Goal: Task Accomplishment & Management: Use online tool/utility

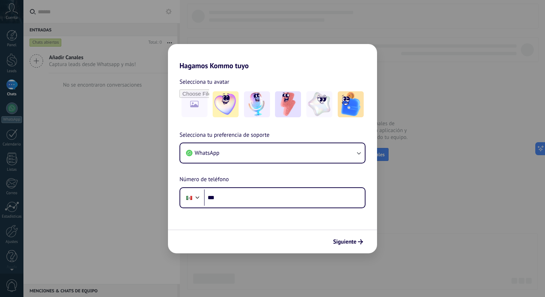
click at [354, 22] on div "Hagamos Kommo tuyo Selecciona tu avatar Selecciona tu preferencia de soporte Wh…" at bounding box center [272, 148] width 545 height 297
click at [182, 60] on h2 "Hagamos Kommo tuyo" at bounding box center [272, 57] width 209 height 26
click at [354, 242] on span "Siguiente" at bounding box center [344, 241] width 23 height 5
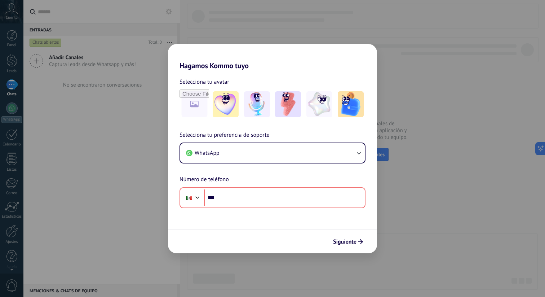
click at [174, 134] on div "Selecciona tu preferencia de soporte WhatsApp Número de teléfono Phone ***" at bounding box center [272, 170] width 209 height 78
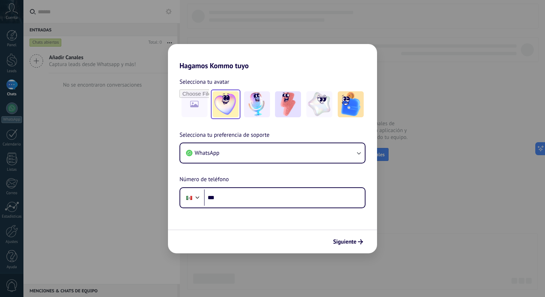
click at [217, 101] on img at bounding box center [226, 104] width 26 height 26
click at [245, 81] on link "Restablecer" at bounding box center [246, 81] width 29 height 7
click at [346, 240] on span "Siguiente" at bounding box center [344, 241] width 23 height 5
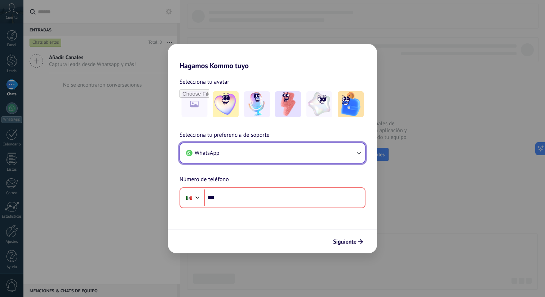
click at [259, 162] on button "WhatsApp" at bounding box center [272, 152] width 185 height 19
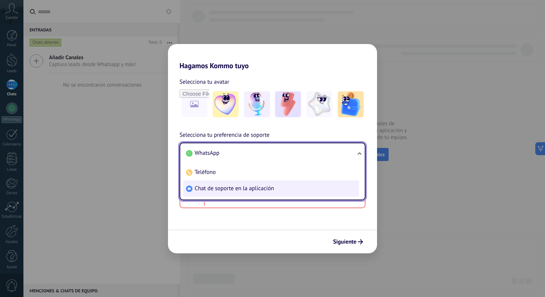
click at [232, 183] on li "Chat de soporte en la aplicación" at bounding box center [271, 188] width 176 height 16
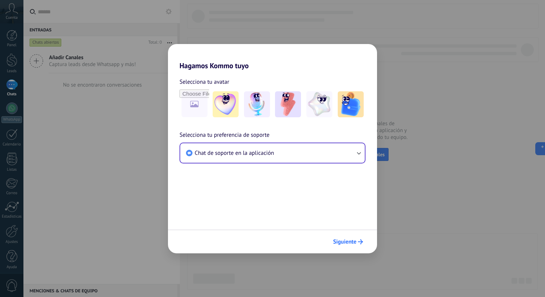
click at [351, 236] on button "Siguiente" at bounding box center [348, 242] width 36 height 12
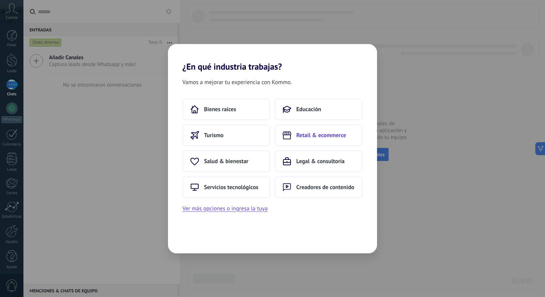
click at [305, 139] on span "Retail & ecommerce" at bounding box center [322, 135] width 50 height 7
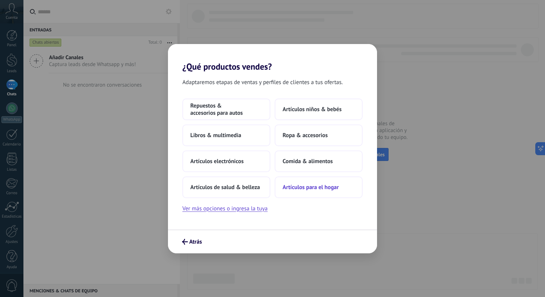
click at [302, 188] on span "Artículos para el hogar" at bounding box center [311, 187] width 56 height 7
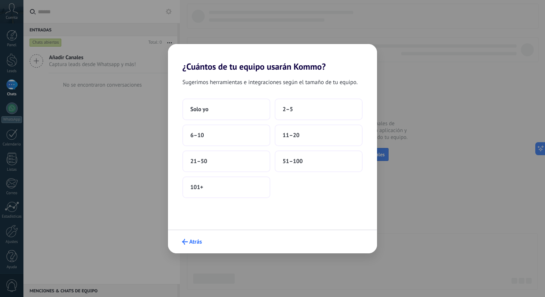
click at [192, 242] on span "Atrás" at bounding box center [195, 241] width 13 height 5
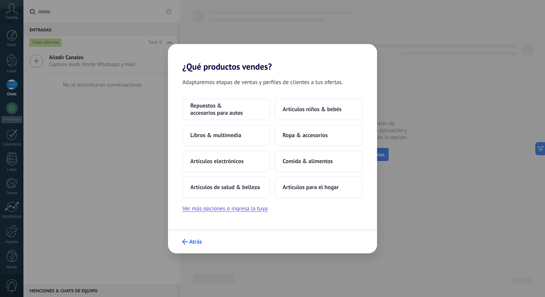
click at [198, 242] on span "Atrás" at bounding box center [195, 241] width 13 height 5
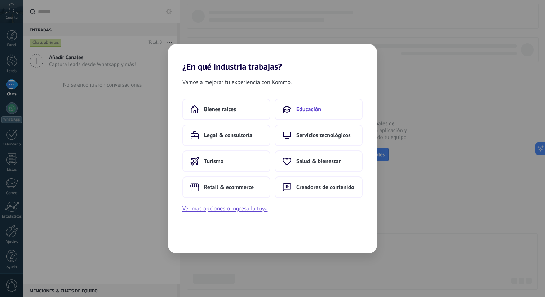
click at [299, 110] on span "Educación" at bounding box center [309, 109] width 25 height 7
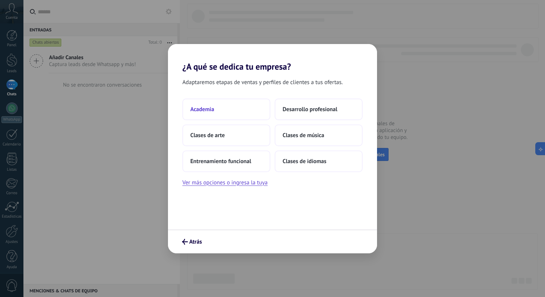
click at [234, 119] on button "Academia" at bounding box center [227, 109] width 88 height 22
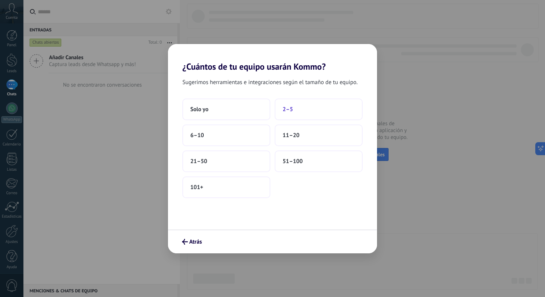
click at [301, 105] on button "2–5" at bounding box center [319, 109] width 88 height 22
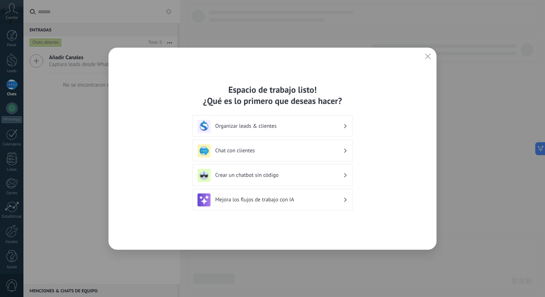
click at [271, 130] on div "Organizar leads & clientes" at bounding box center [273, 126] width 150 height 13
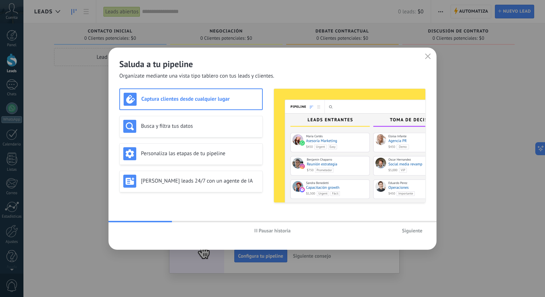
click at [410, 229] on span "Siguiente" at bounding box center [412, 230] width 21 height 5
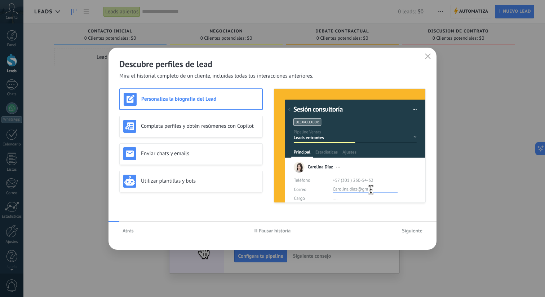
click at [410, 229] on span "Siguiente" at bounding box center [412, 230] width 21 height 5
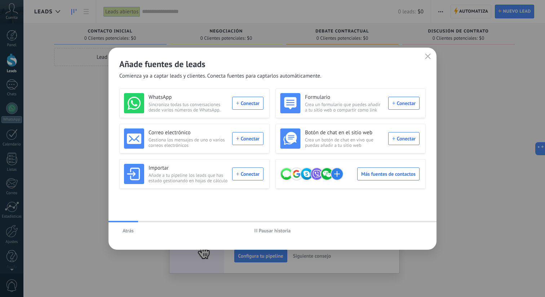
click at [423, 50] on div "Añade fuentes de leads Comienza ya a captar leads y clientes. Conecta fuentes p…" at bounding box center [273, 64] width 328 height 32
click at [426, 53] on button "button" at bounding box center [428, 57] width 9 height 10
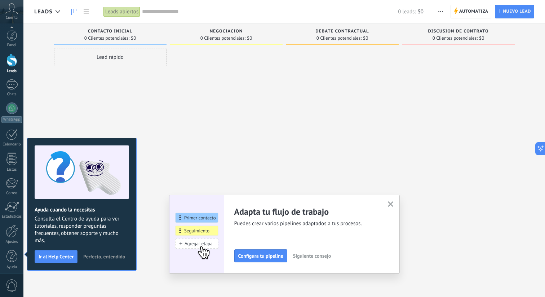
scroll to position [3, 0]
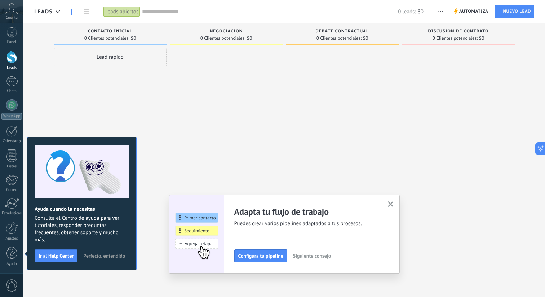
click at [392, 203] on icon "button" at bounding box center [390, 203] width 5 height 5
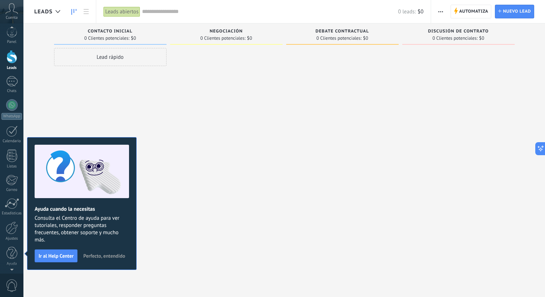
scroll to position [0, 0]
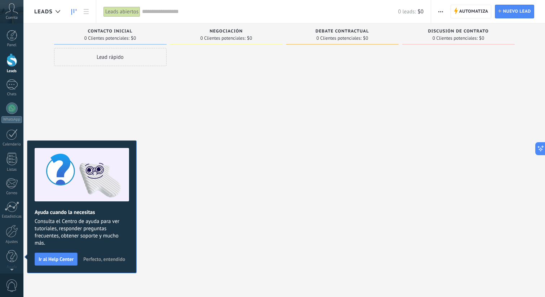
click at [15, 13] on icon at bounding box center [11, 8] width 13 height 11
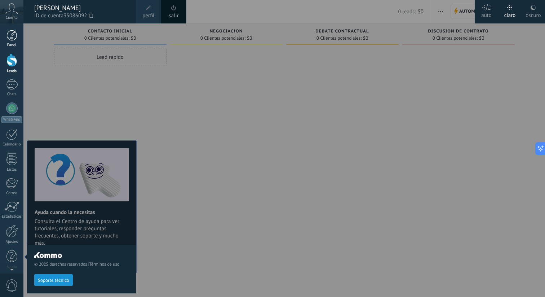
click at [12, 39] on div at bounding box center [11, 35] width 11 height 11
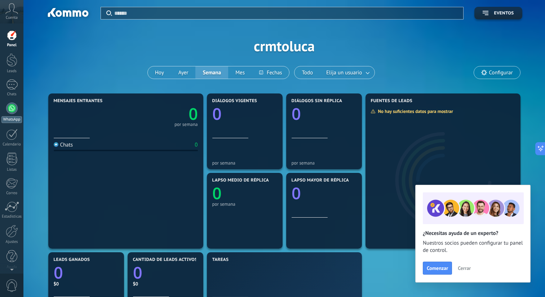
click at [13, 112] on div at bounding box center [12, 108] width 12 height 12
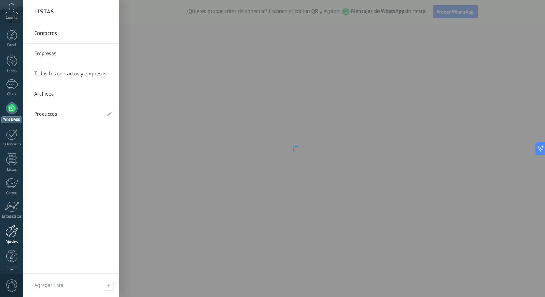
click at [14, 237] on div at bounding box center [12, 231] width 12 height 13
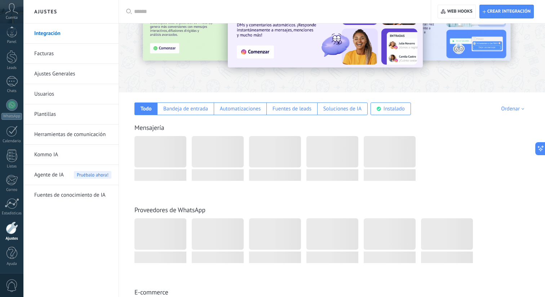
scroll to position [68, 0]
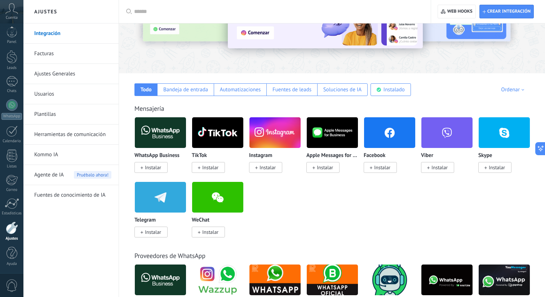
click at [259, 168] on span "Instalar" at bounding box center [265, 167] width 33 height 11
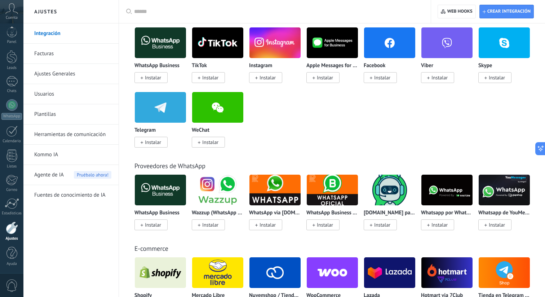
scroll to position [0, 0]
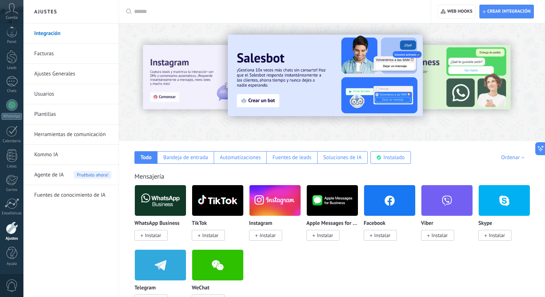
click at [437, 150] on div "Todo Bandeja de entrada Automatizaciones Fuentes de leads Soluciones de IA Inst…" at bounding box center [332, 152] width 412 height 23
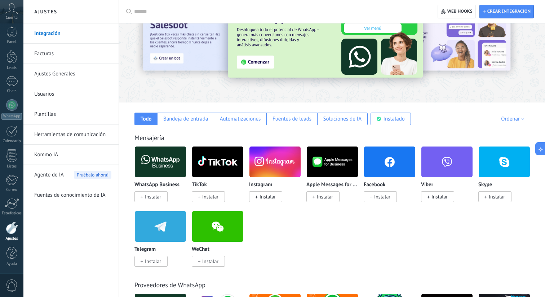
scroll to position [44, 0]
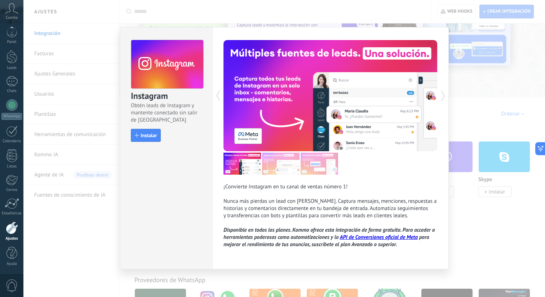
click at [460, 78] on div "Instagram Obtén leads de Instagram y mantente conectado sin salir de Kommo Inst…" at bounding box center [284, 148] width 522 height 297
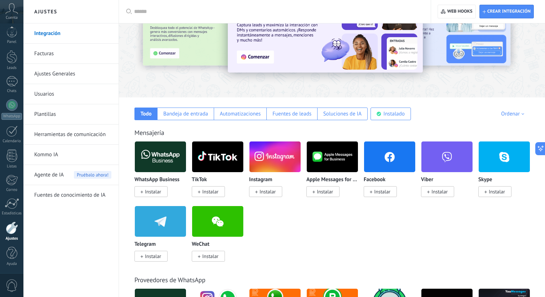
click at [381, 190] on span "Instalar" at bounding box center [382, 191] width 16 height 6
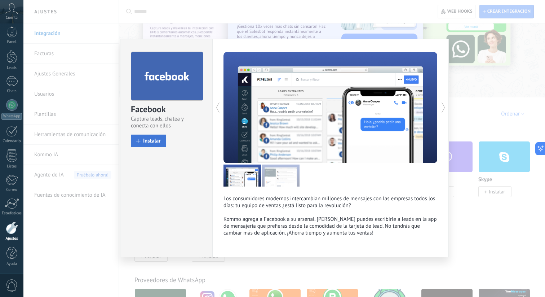
click at [149, 143] on span "Instalar" at bounding box center [152, 140] width 18 height 5
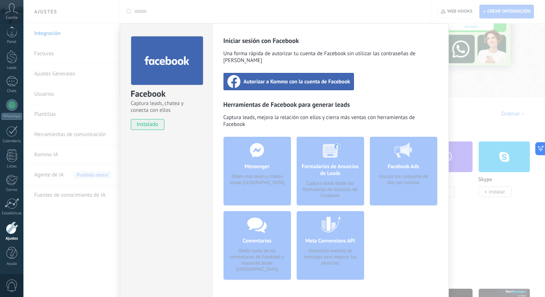
click at [282, 78] on span "Autorizar a Kommo con la cuenta de Facebook" at bounding box center [297, 81] width 107 height 7
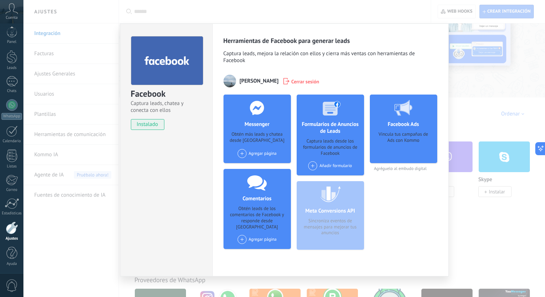
click at [260, 158] on div "Agregar página" at bounding box center [257, 153] width 39 height 9
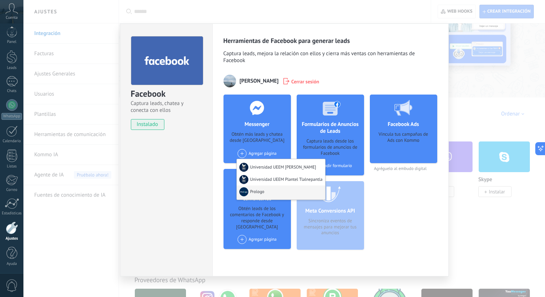
scroll to position [7, 0]
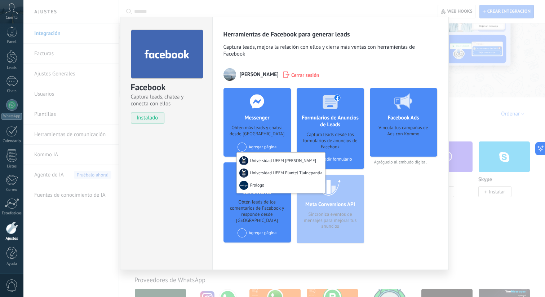
click at [409, 197] on div "Facebook Ads Vincula tus campañas de Ads con Kommo Agréguelo al embudo digital" at bounding box center [403, 168] width 67 height 161
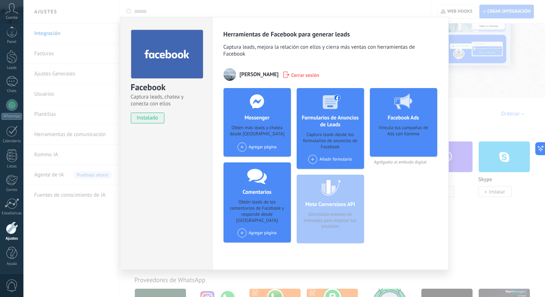
scroll to position [0, 0]
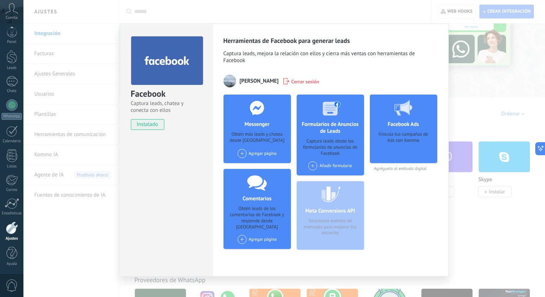
click at [149, 125] on span "instalado" at bounding box center [147, 124] width 33 height 11
click at [292, 82] on span "Cerrar sesión" at bounding box center [306, 81] width 28 height 7
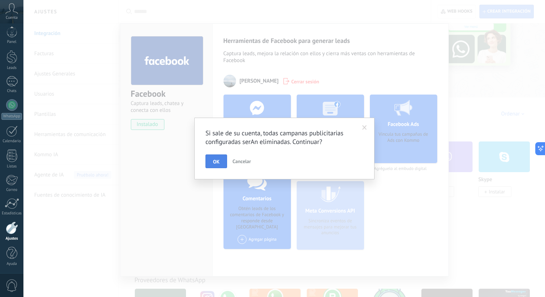
click at [220, 161] on button "OK" at bounding box center [217, 161] width 22 height 14
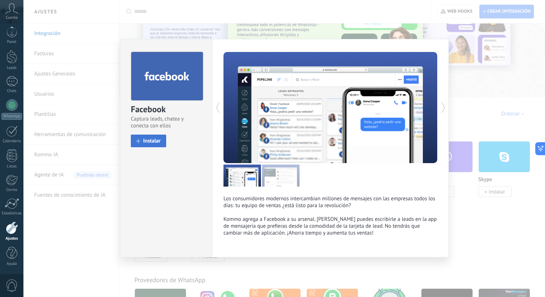
click at [157, 140] on span "Instalar" at bounding box center [152, 140] width 18 height 5
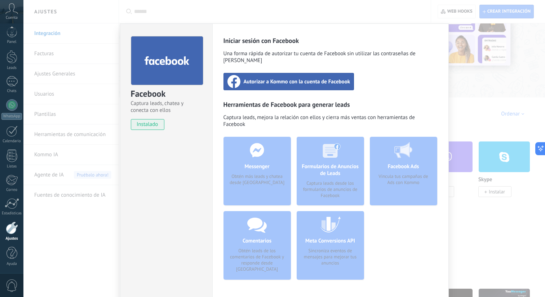
click at [288, 81] on div "Autorizar a Kommo con la cuenta de Facebook" at bounding box center [289, 81] width 131 height 17
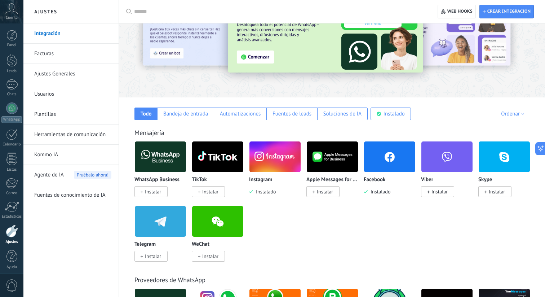
click at [378, 156] on img at bounding box center [389, 156] width 51 height 35
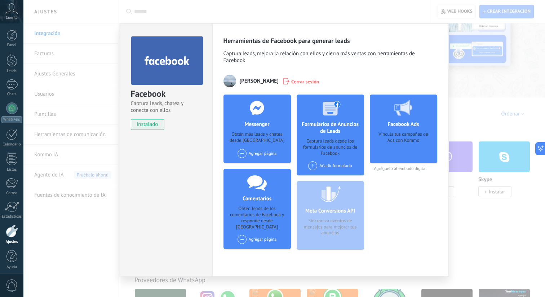
click at [264, 157] on div "Agregar página" at bounding box center [257, 153] width 39 height 9
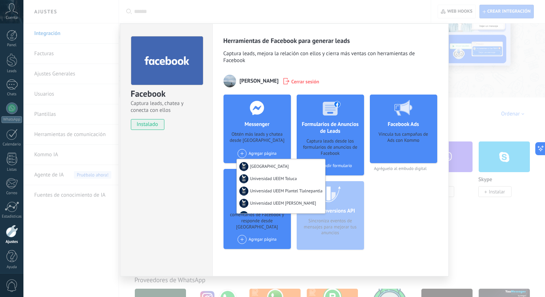
scroll to position [27, 0]
click at [281, 180] on div "Universidad UEEM Toluca" at bounding box center [281, 177] width 88 height 12
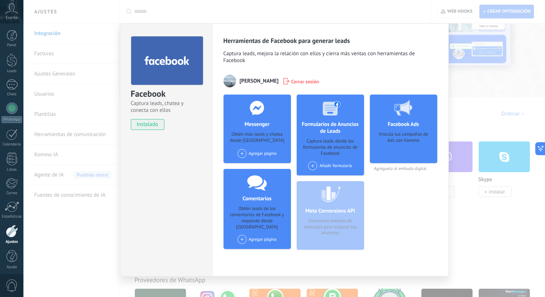
click at [241, 152] on span at bounding box center [242, 153] width 9 height 9
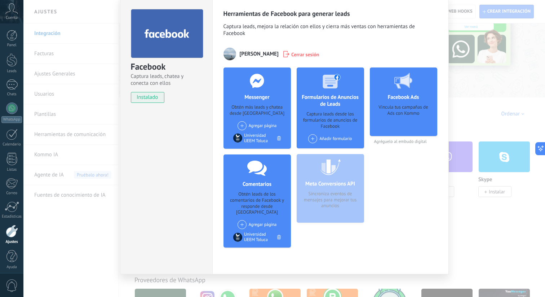
scroll to position [0, 0]
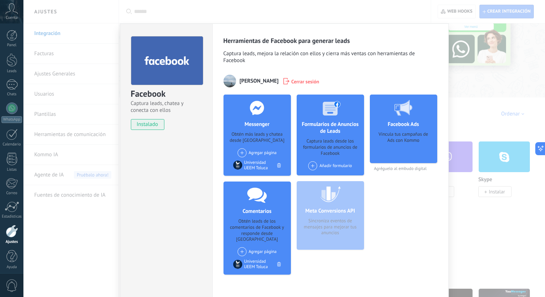
click at [474, 68] on div "Facebook Captura leads, chatea y conecta con ellos instalado Desinstalar Herram…" at bounding box center [284, 148] width 522 height 297
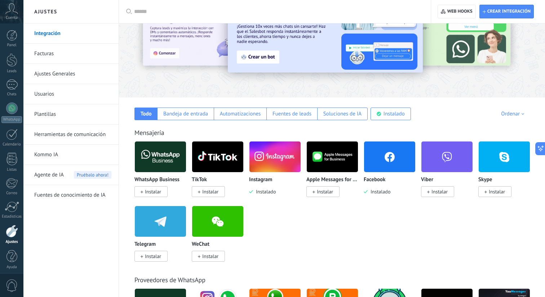
click at [277, 156] on img at bounding box center [275, 156] width 51 height 35
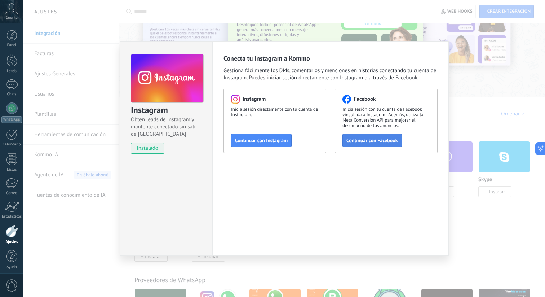
click at [365, 141] on span "Continuar con Facebook" at bounding box center [373, 140] width 52 height 5
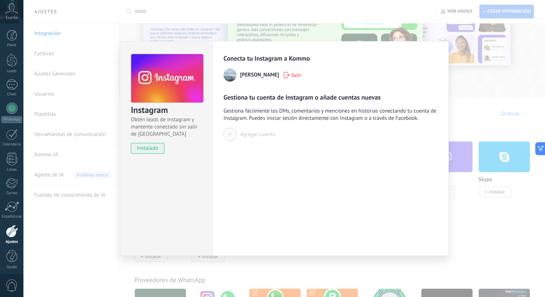
click at [242, 134] on div "Agregar cuenta" at bounding box center [257, 134] width 35 height 7
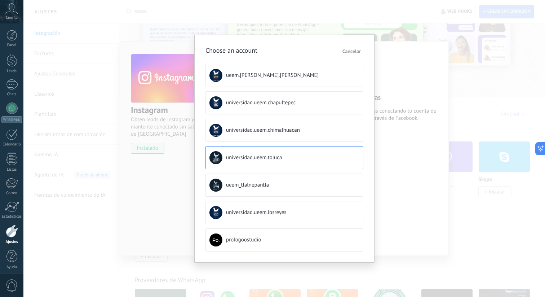
click at [245, 154] on span "universidad.ueem.toluca" at bounding box center [254, 157] width 56 height 7
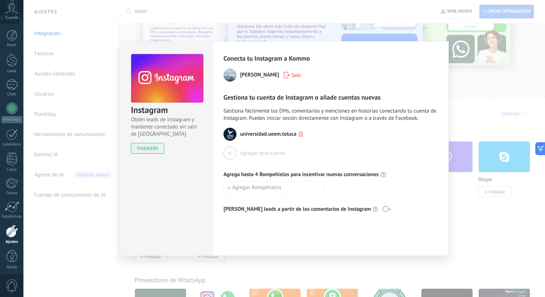
click at [245, 31] on div "Instagram Obtén leads de Instagram y mantente conectado sin salir de Kommo inst…" at bounding box center [284, 148] width 522 height 297
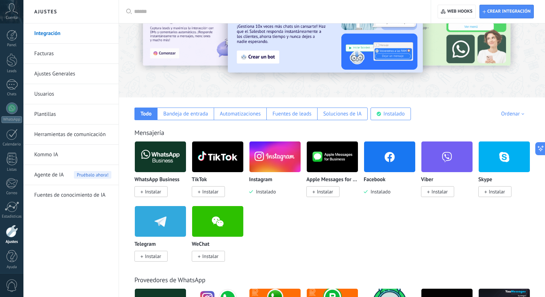
click at [145, 190] on span "Instalar" at bounding box center [153, 191] width 16 height 6
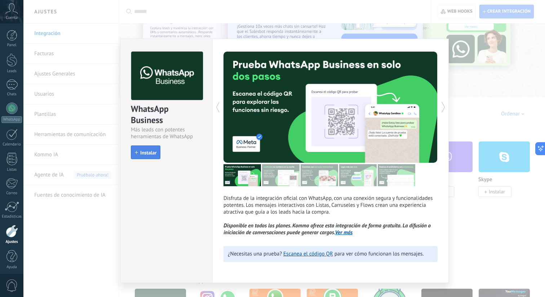
click at [144, 150] on span "Instalar" at bounding box center [148, 152] width 16 height 5
